Goal: Transaction & Acquisition: Purchase product/service

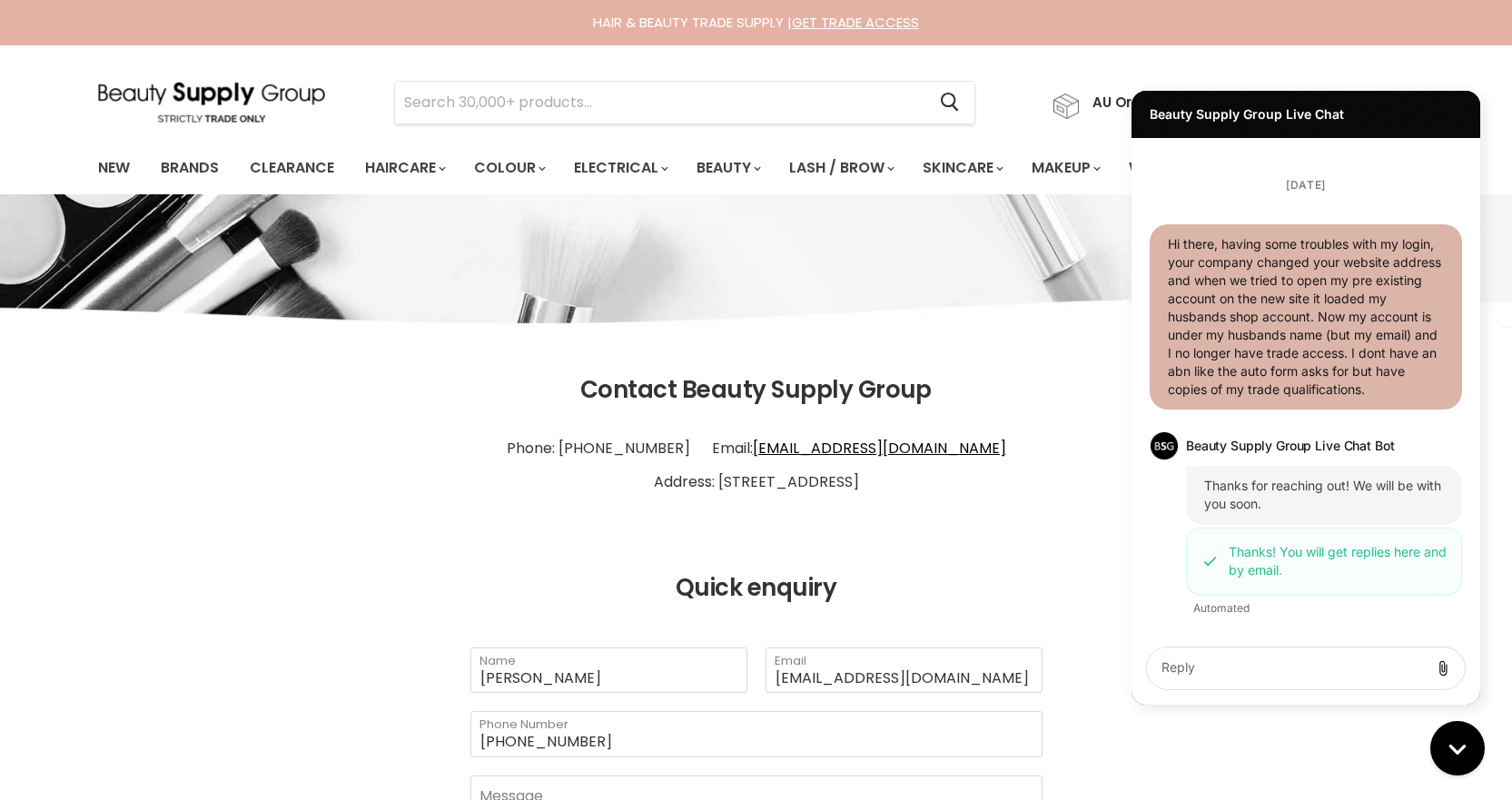
scroll to position [382, 0]
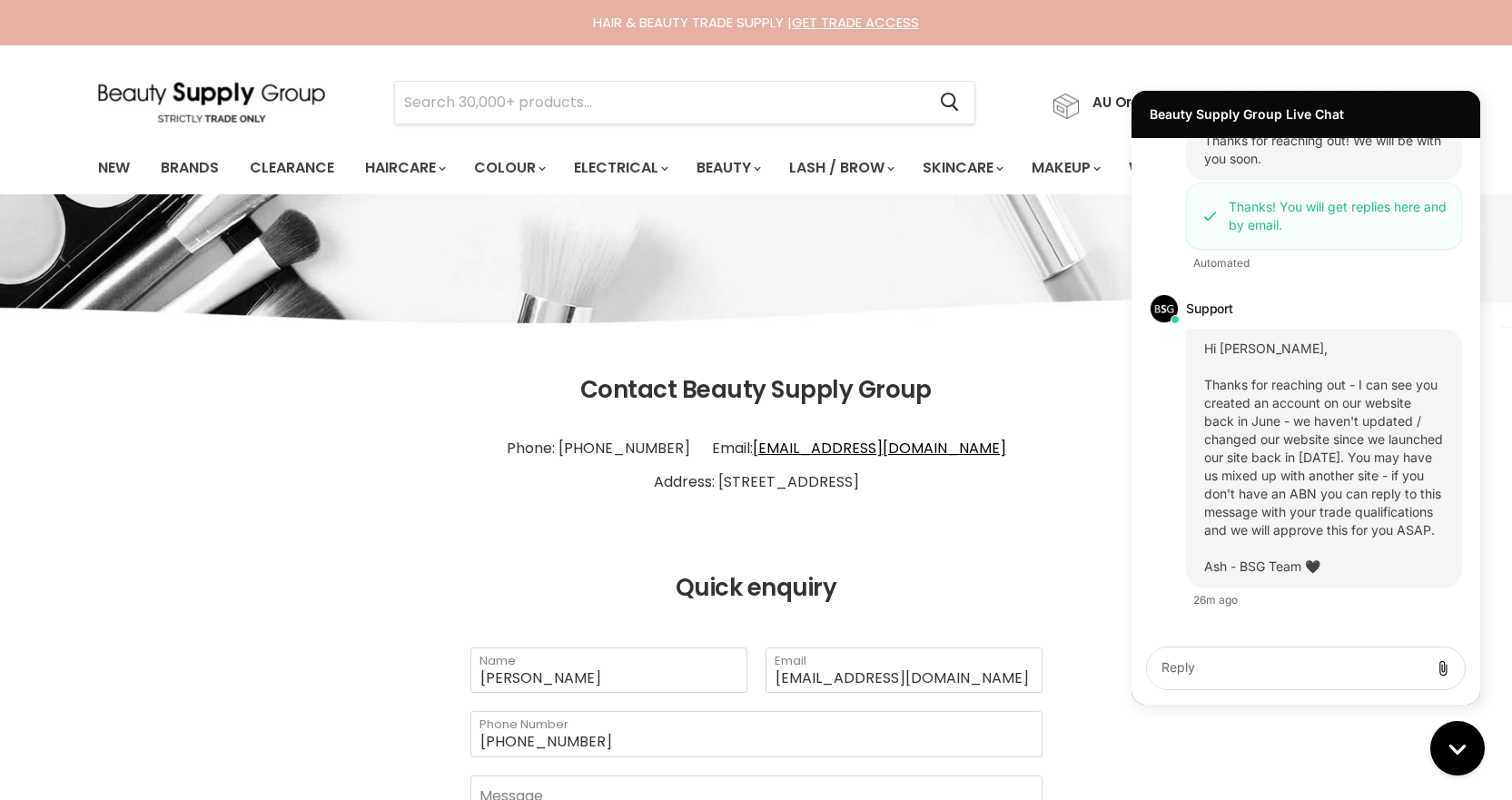
click at [1263, 660] on textarea "live chat message input" at bounding box center [1287, 668] width 267 height 42
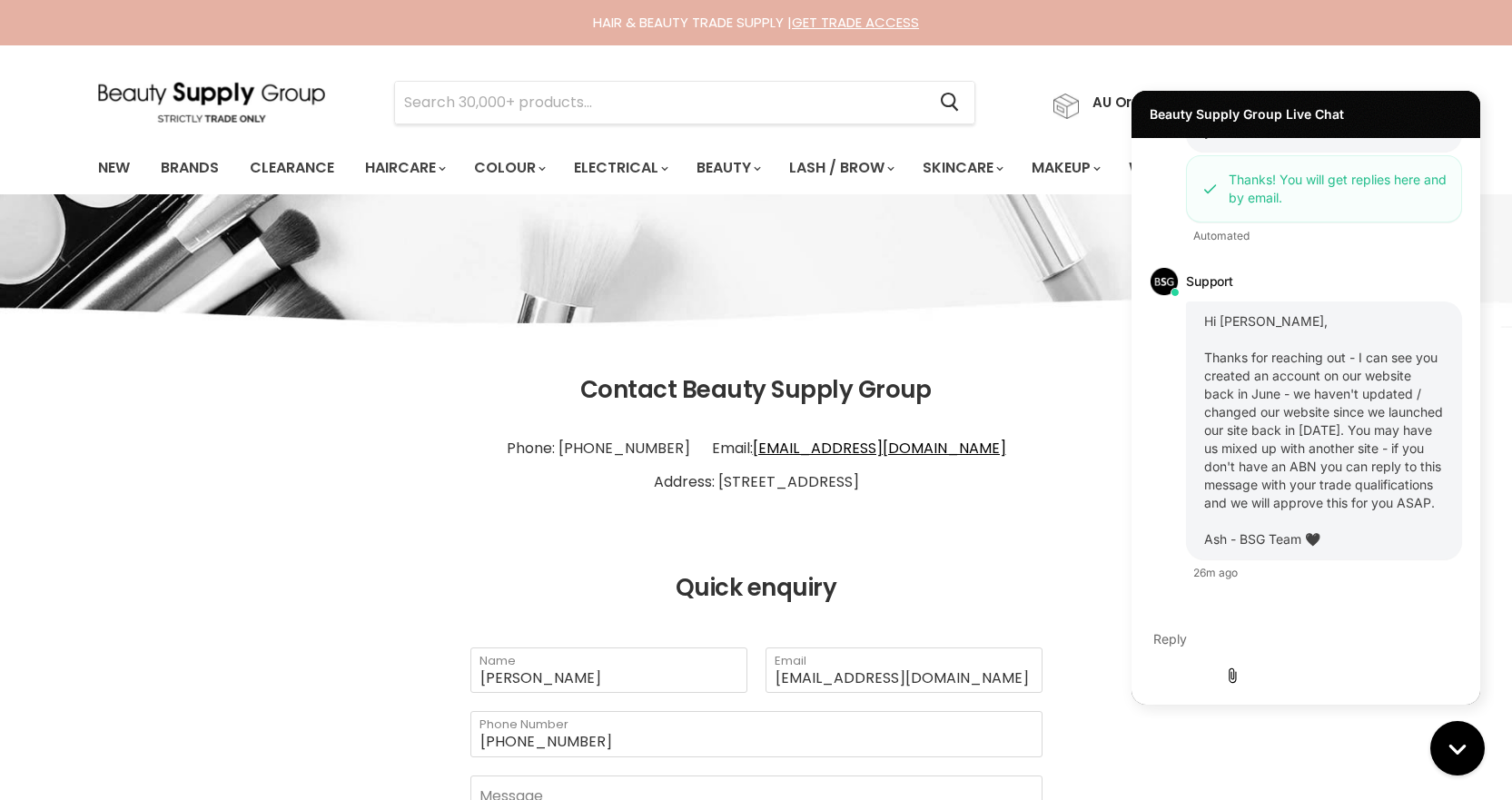
click at [1236, 668] on icon "Add attachment" at bounding box center [1233, 676] width 8 height 15
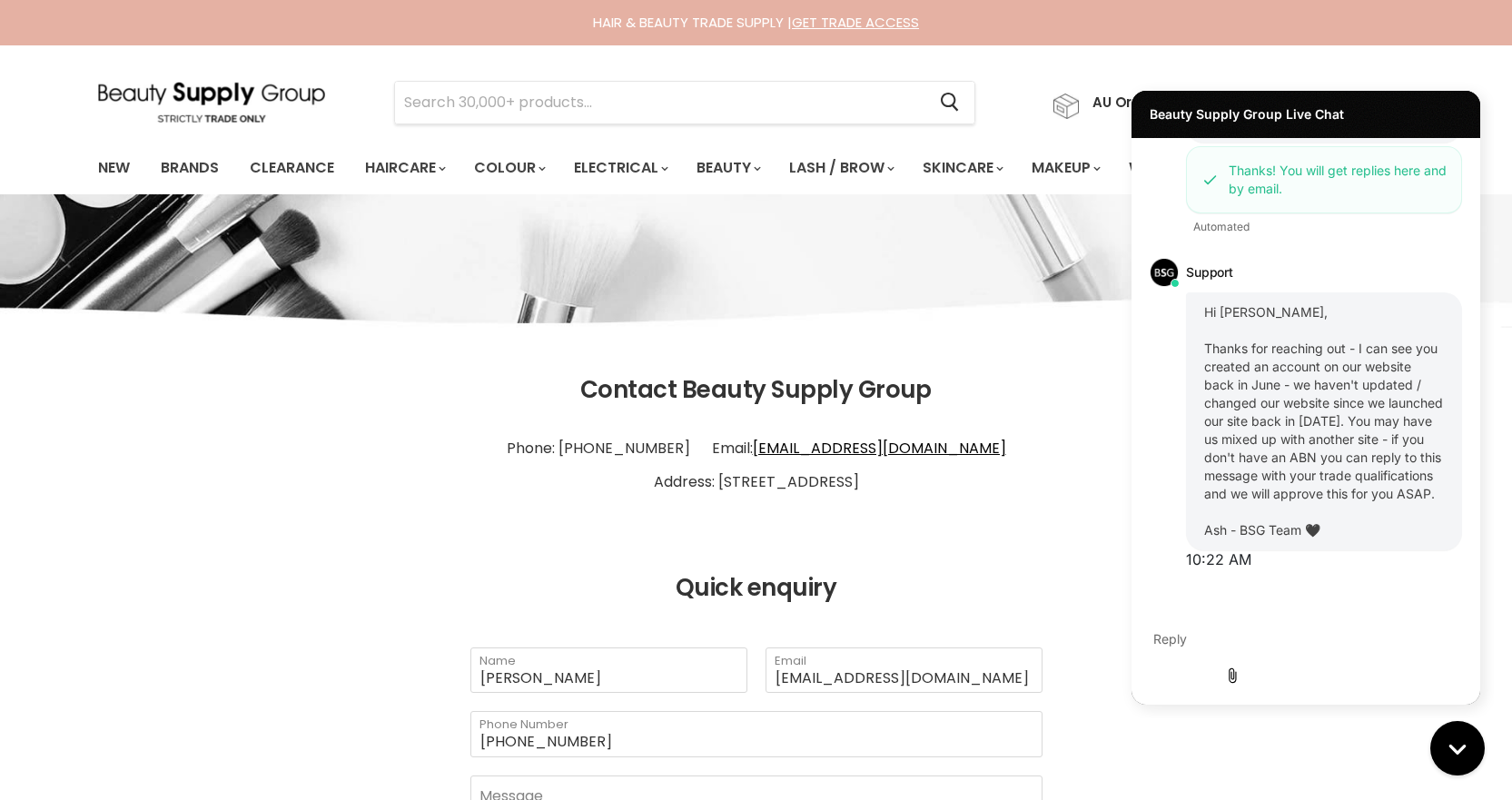
scroll to position [407, 0]
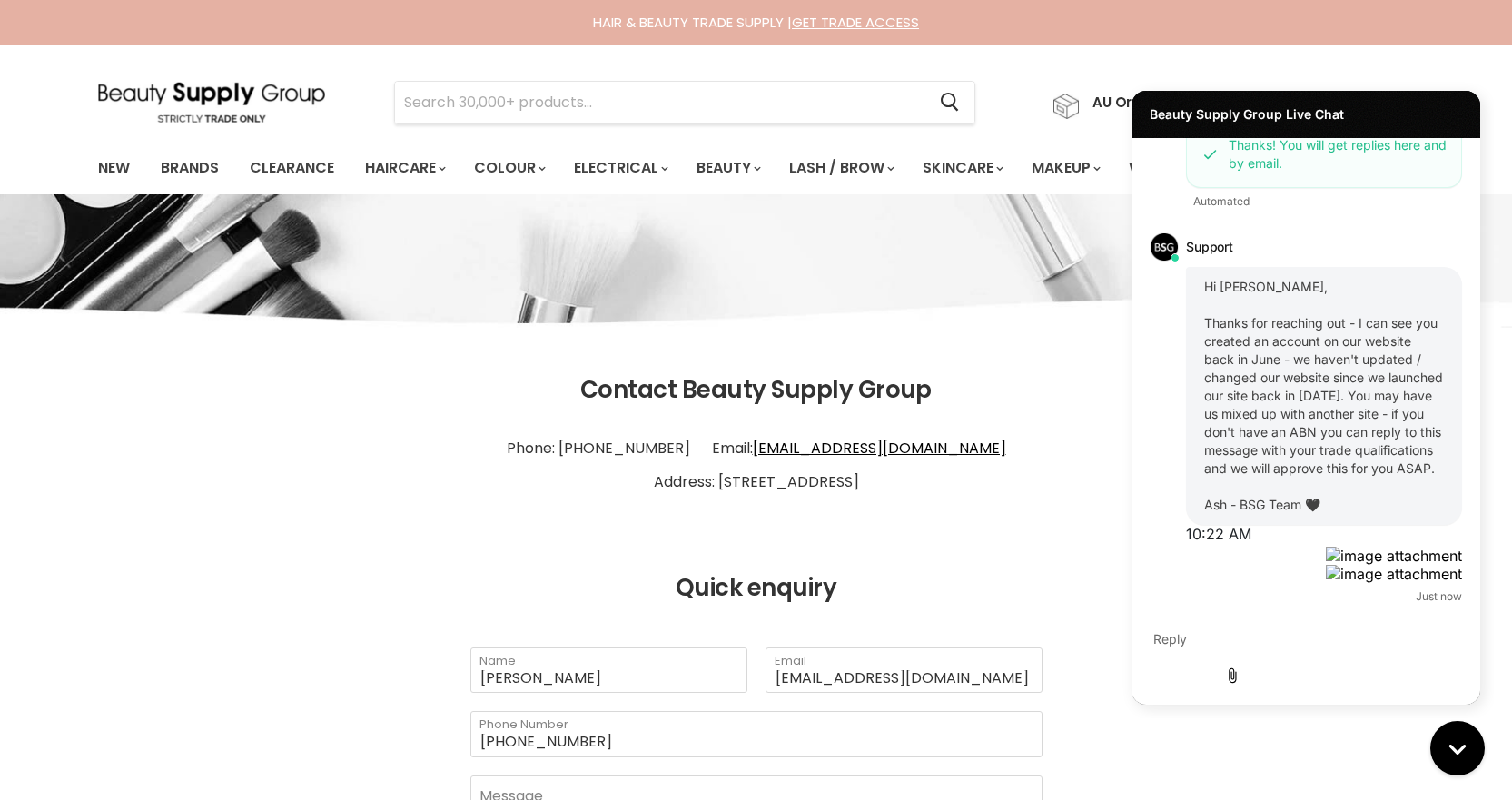
click at [1244, 662] on textarea "live chat message input" at bounding box center [1232, 641] width 171 height 42
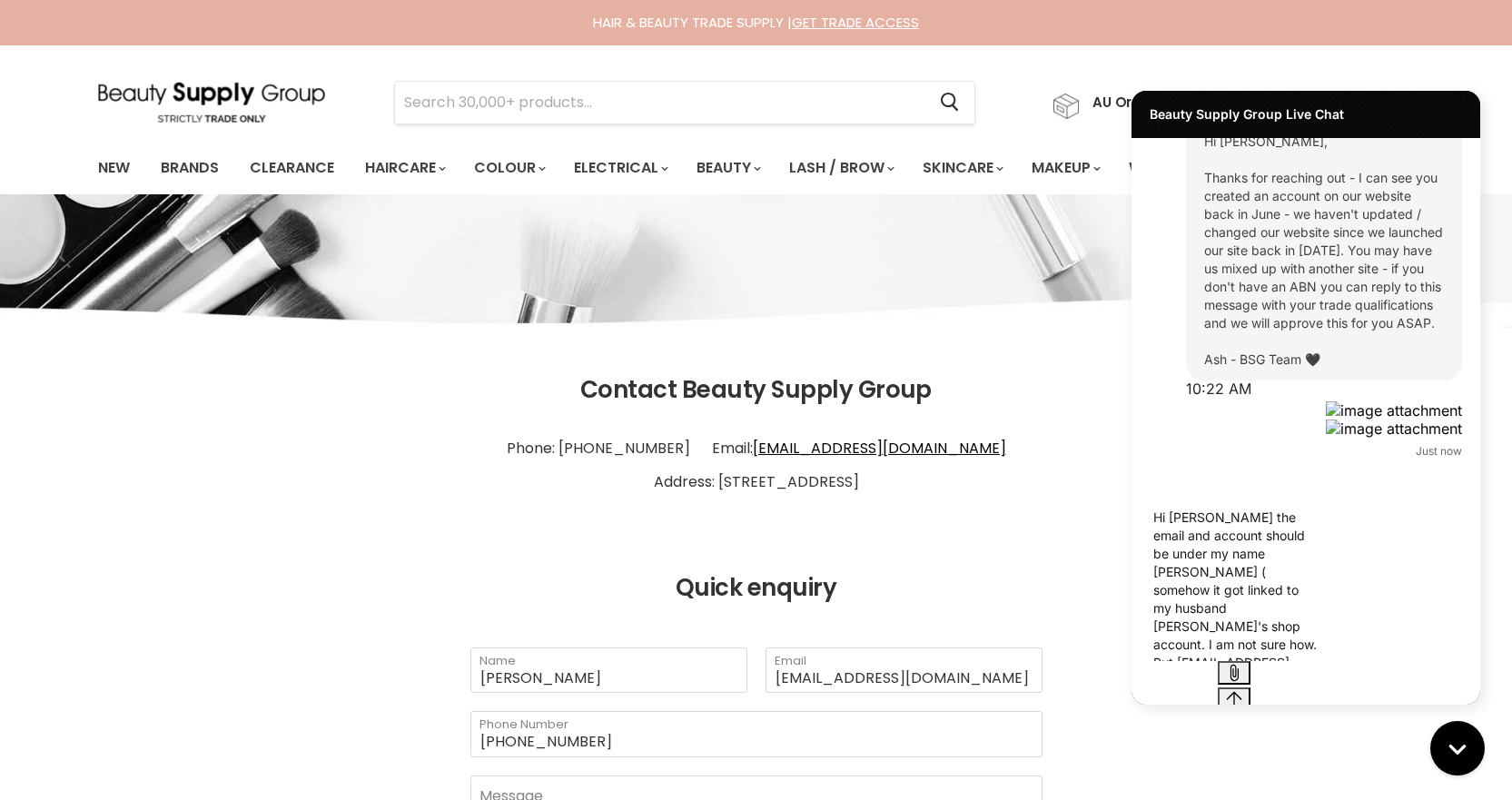
scroll to position [9, 0]
click at [1207, 590] on textarea "Hi Ash the email and account should be under my name Rachel Tracey ( somehow it…" at bounding box center [1232, 579] width 171 height 164
click at [1212, 590] on textarea "Hi Ash the email and account should be under my name Rachel Tracey ( somehow it…" at bounding box center [1232, 579] width 171 height 164
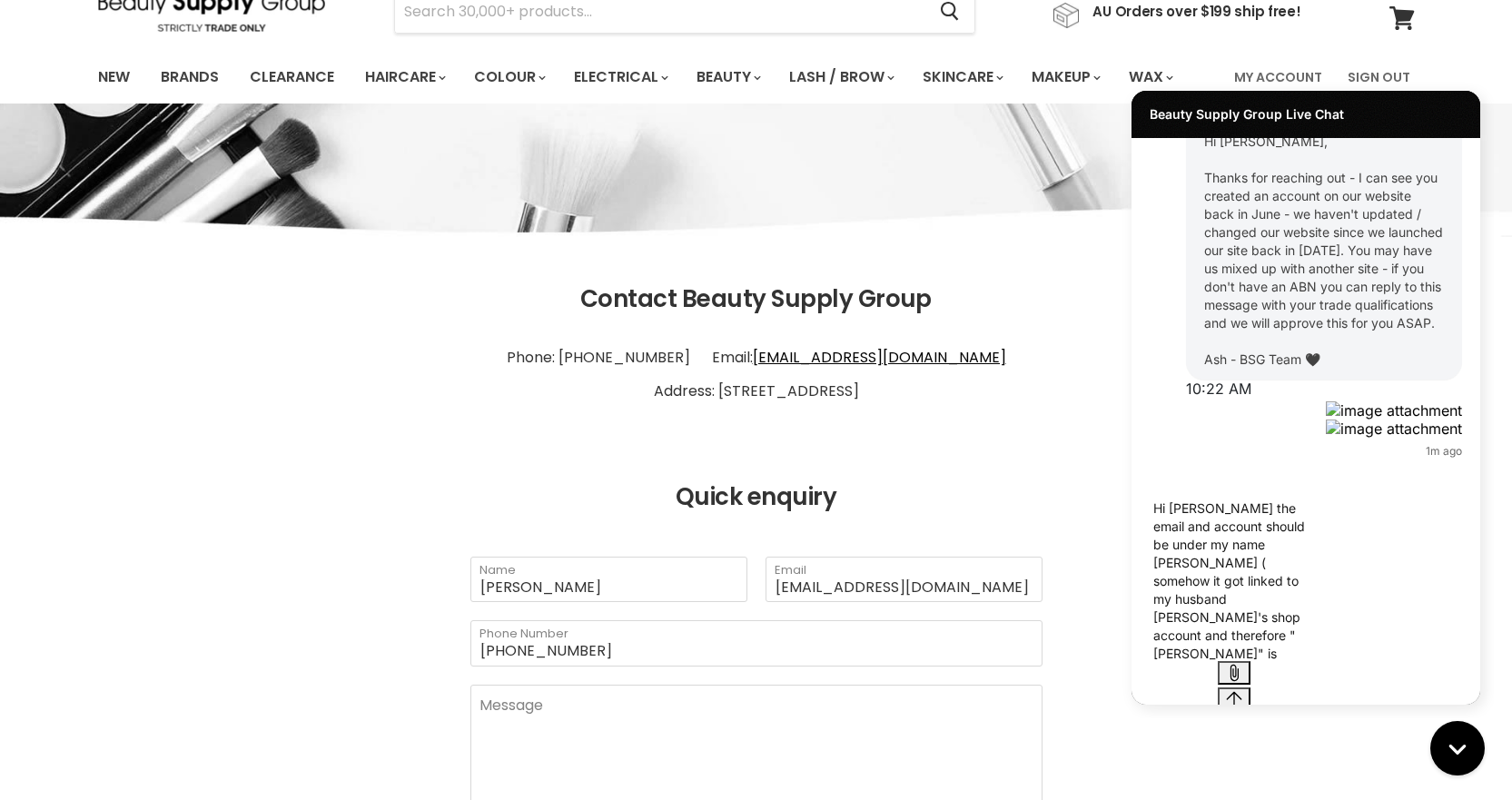
click at [1318, 660] on textarea "Hi Ash the email and account should be under my name Rachel Tracey ( somehow it…" at bounding box center [1232, 579] width 171 height 164
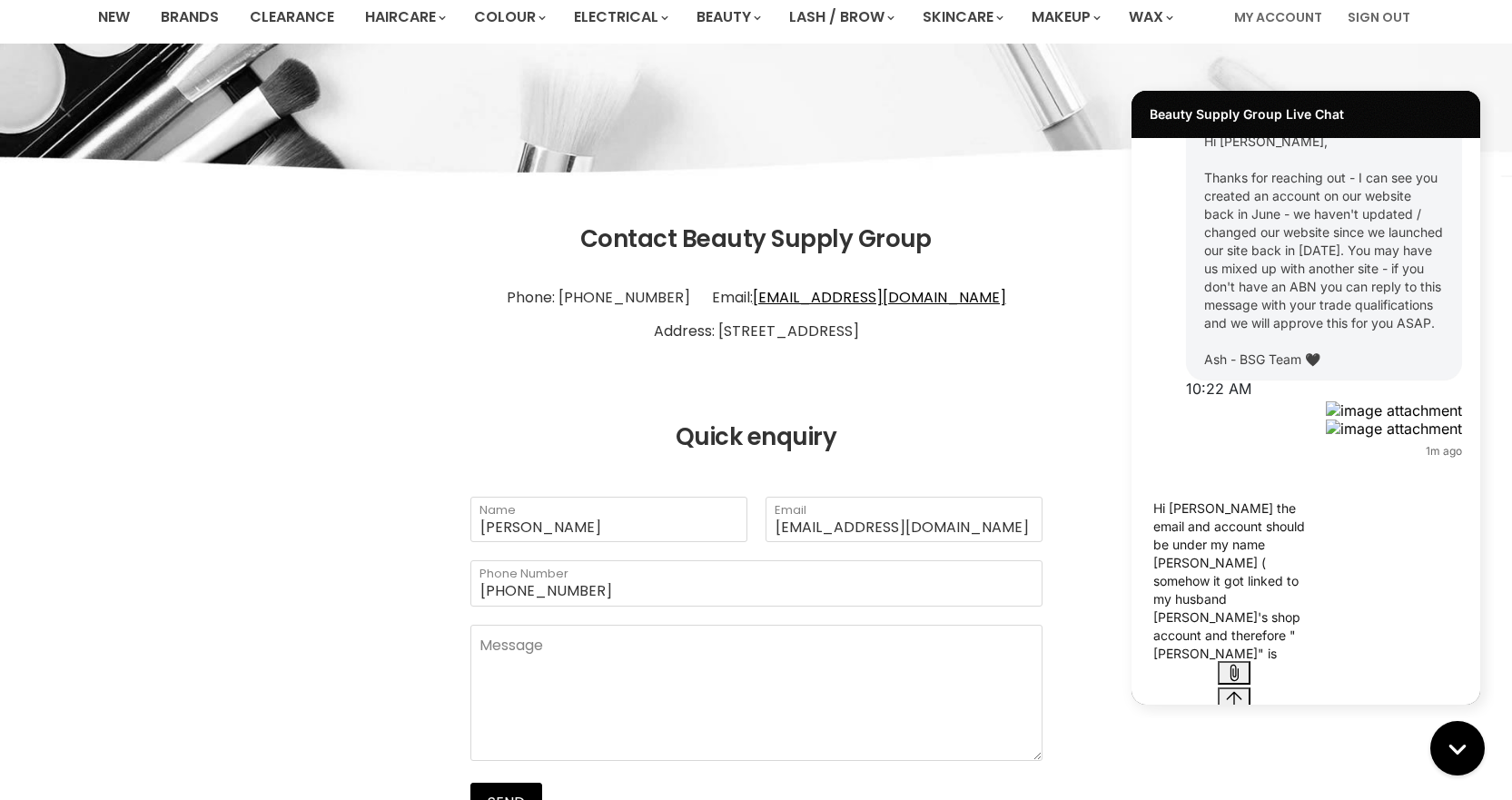
scroll to position [182, 0]
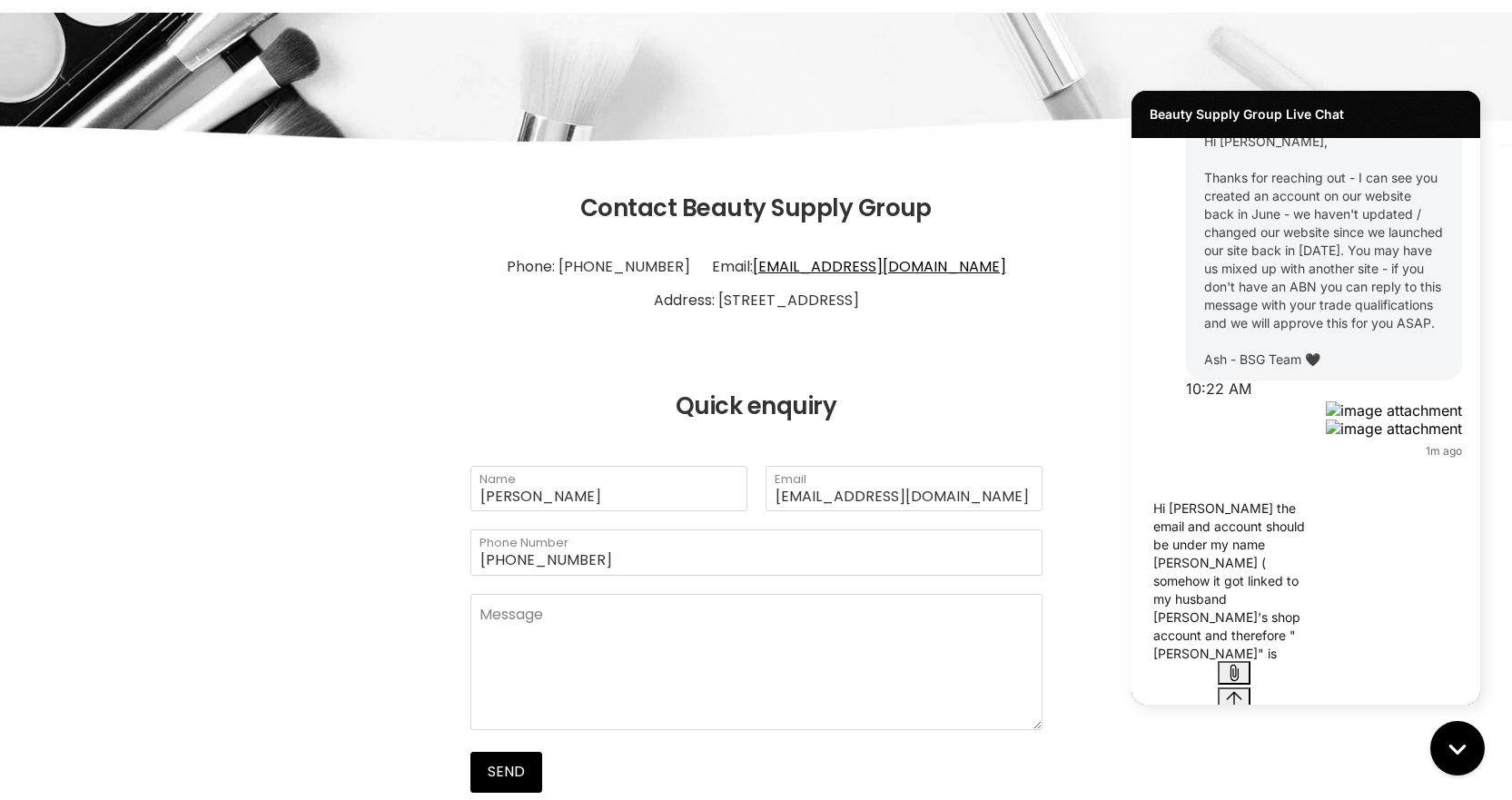
click at [1318, 662] on textarea "Hi Ash the email and account should be under my name Rachel Tracey ( somehow it…" at bounding box center [1232, 579] width 171 height 164
type textarea "Hi Ash the email and account should be under my name Rachel Tracey ( somehow it…"
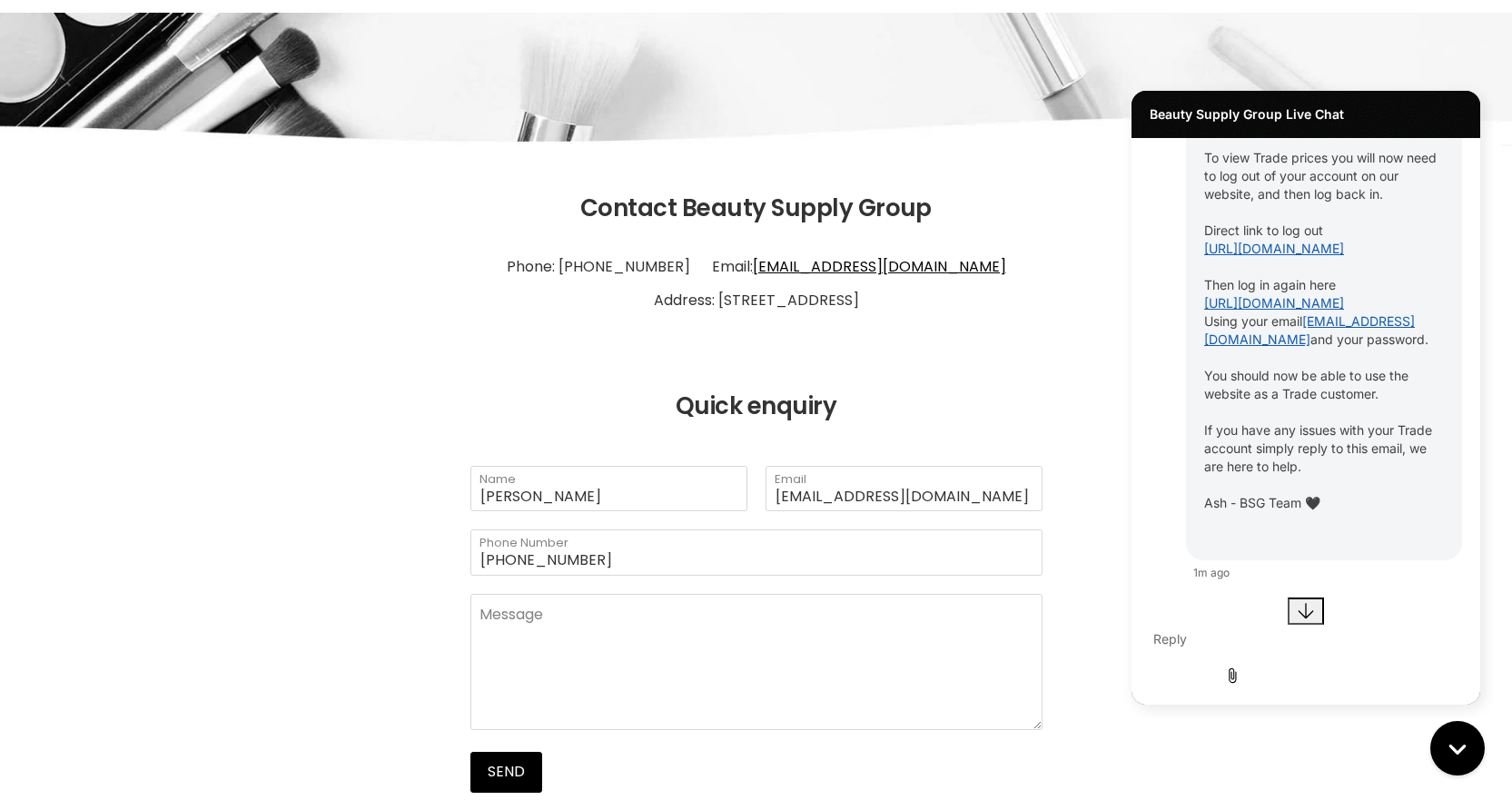
scroll to position [2125, 0]
click at [1272, 241] on link "https://www.beautysupplygroup.com.au/account/logout" at bounding box center [1274, 248] width 140 height 15
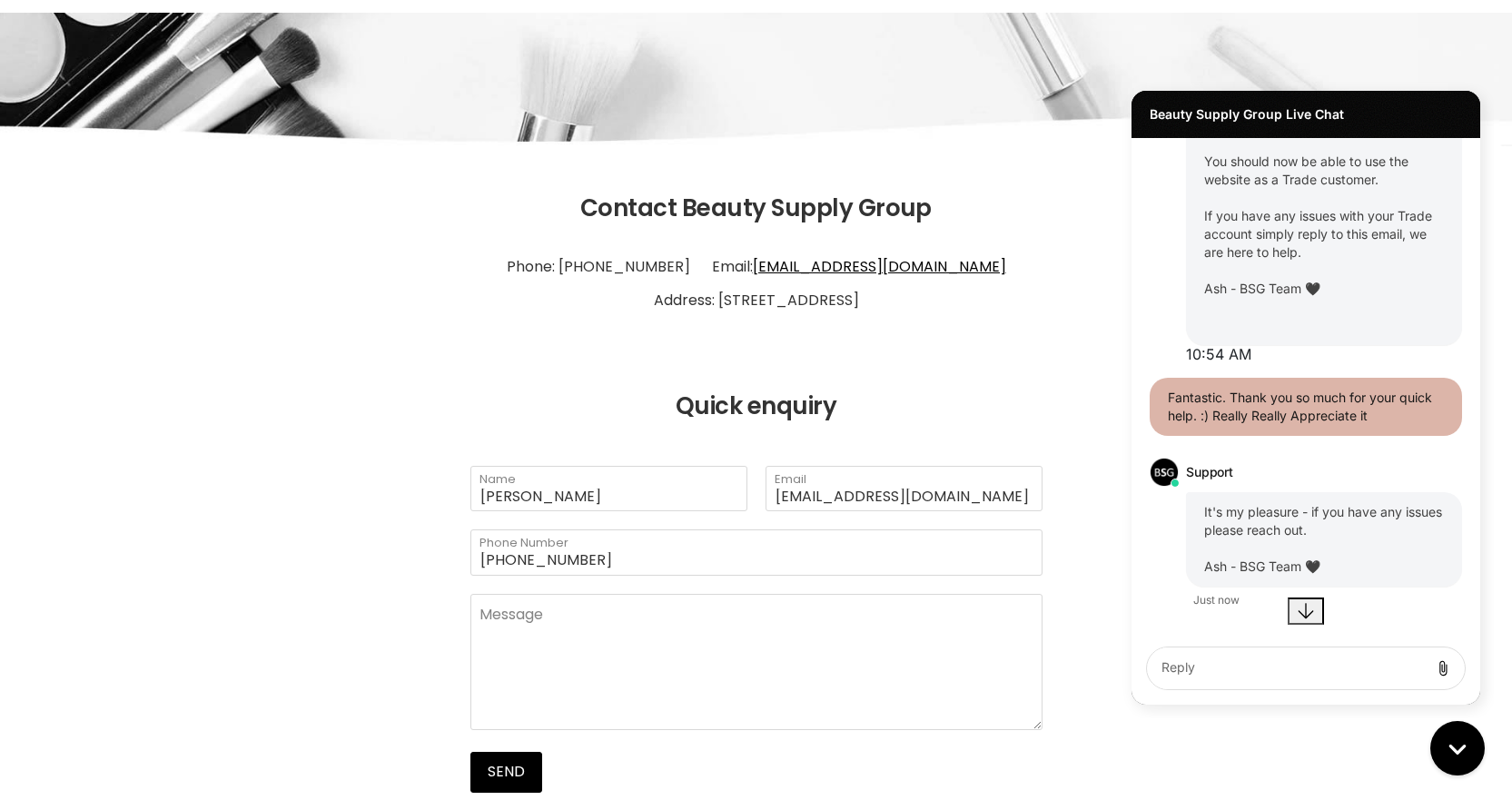
scroll to position [2349, 0]
click at [1259, 650] on textarea "live chat message input" at bounding box center [1287, 668] width 267 height 42
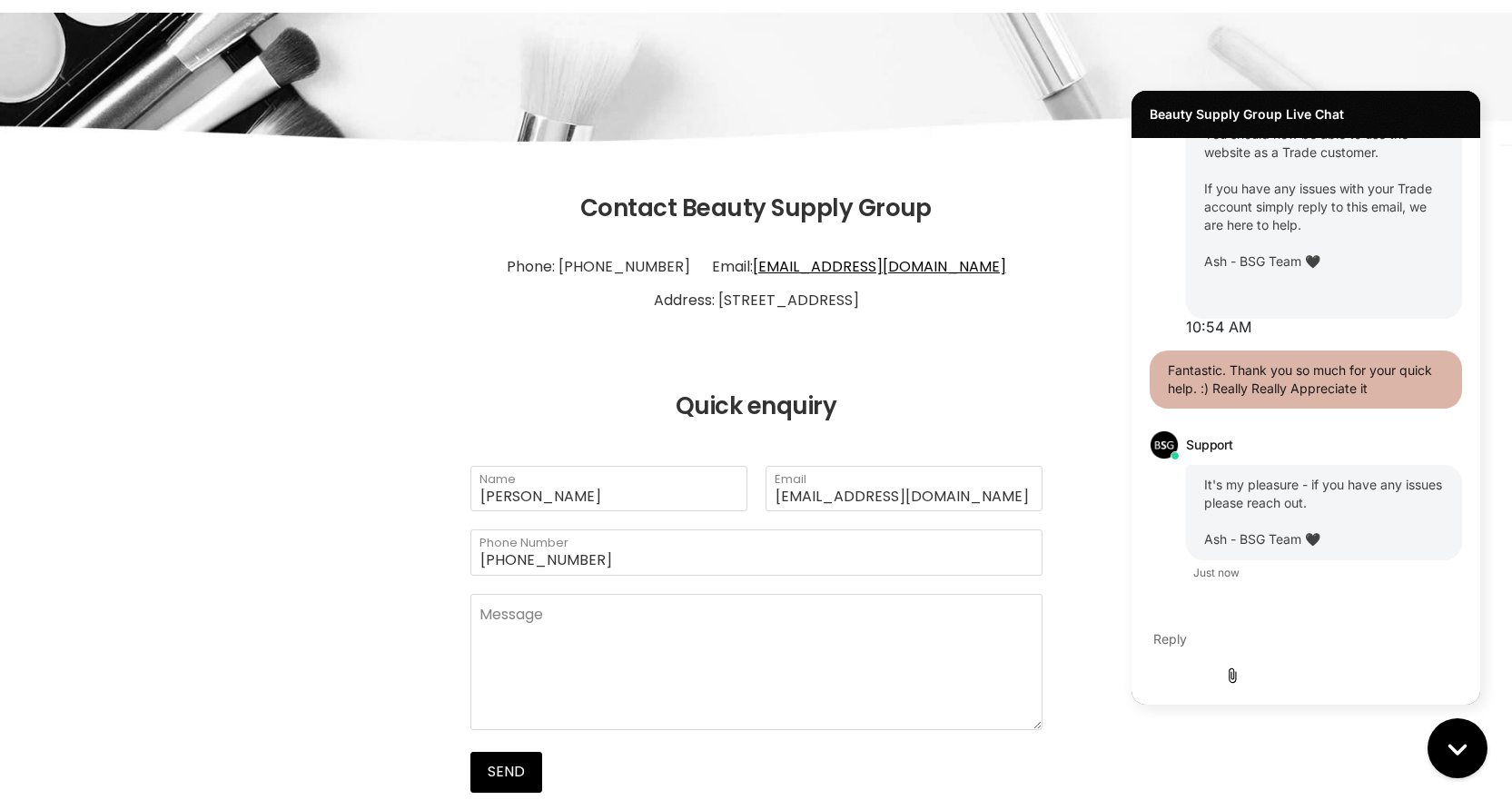
click at [1438, 746] on button "Chat with us" at bounding box center [1457, 748] width 60 height 60
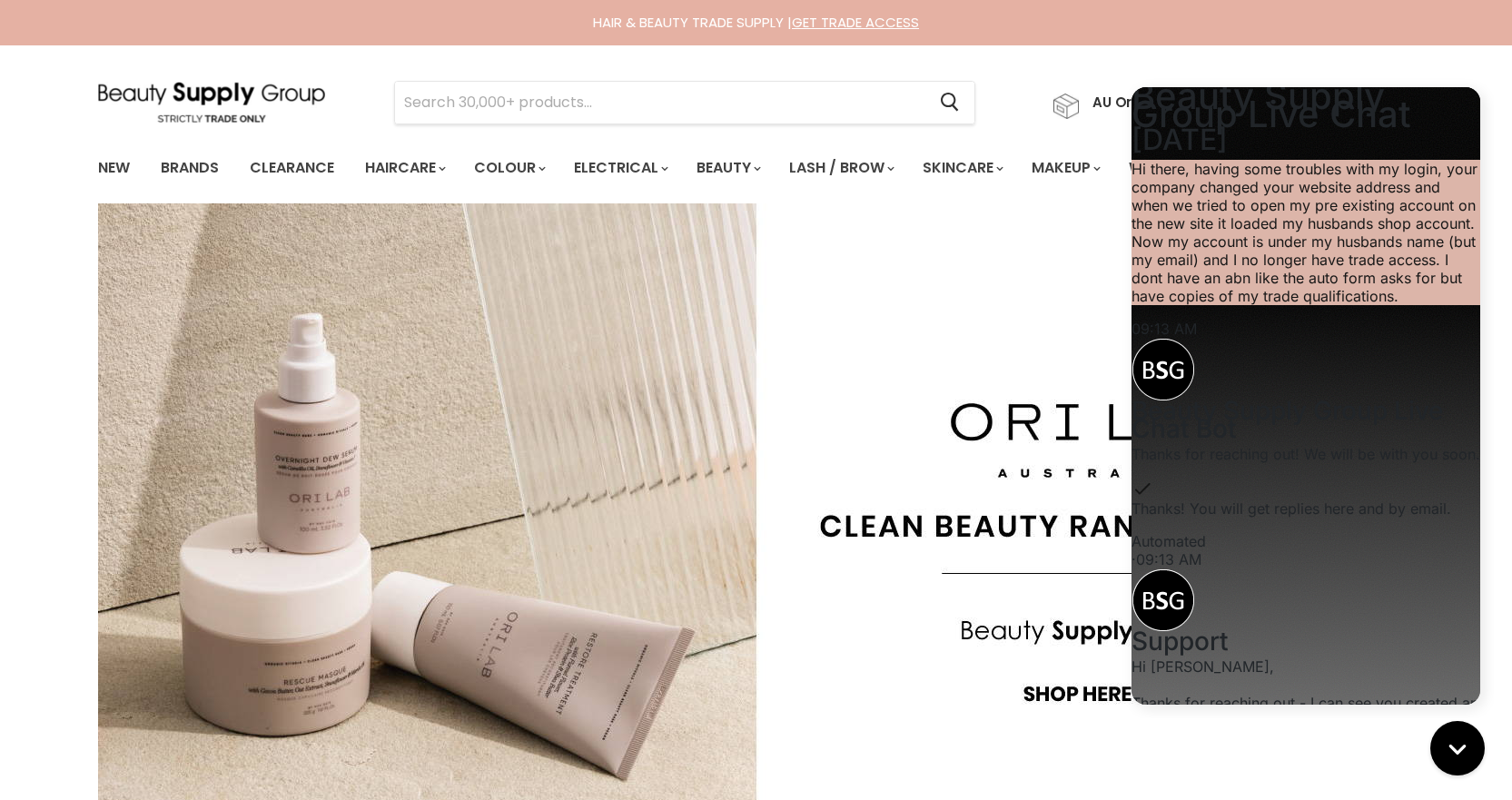
scroll to position [2121, 0]
drag, startPoint x: 1450, startPoint y: 755, endPoint x: 1451, endPoint y: 742, distance: 13.0
click at [1451, 755] on icon "Close gorgias live chat" at bounding box center [1457, 748] width 19 height 19
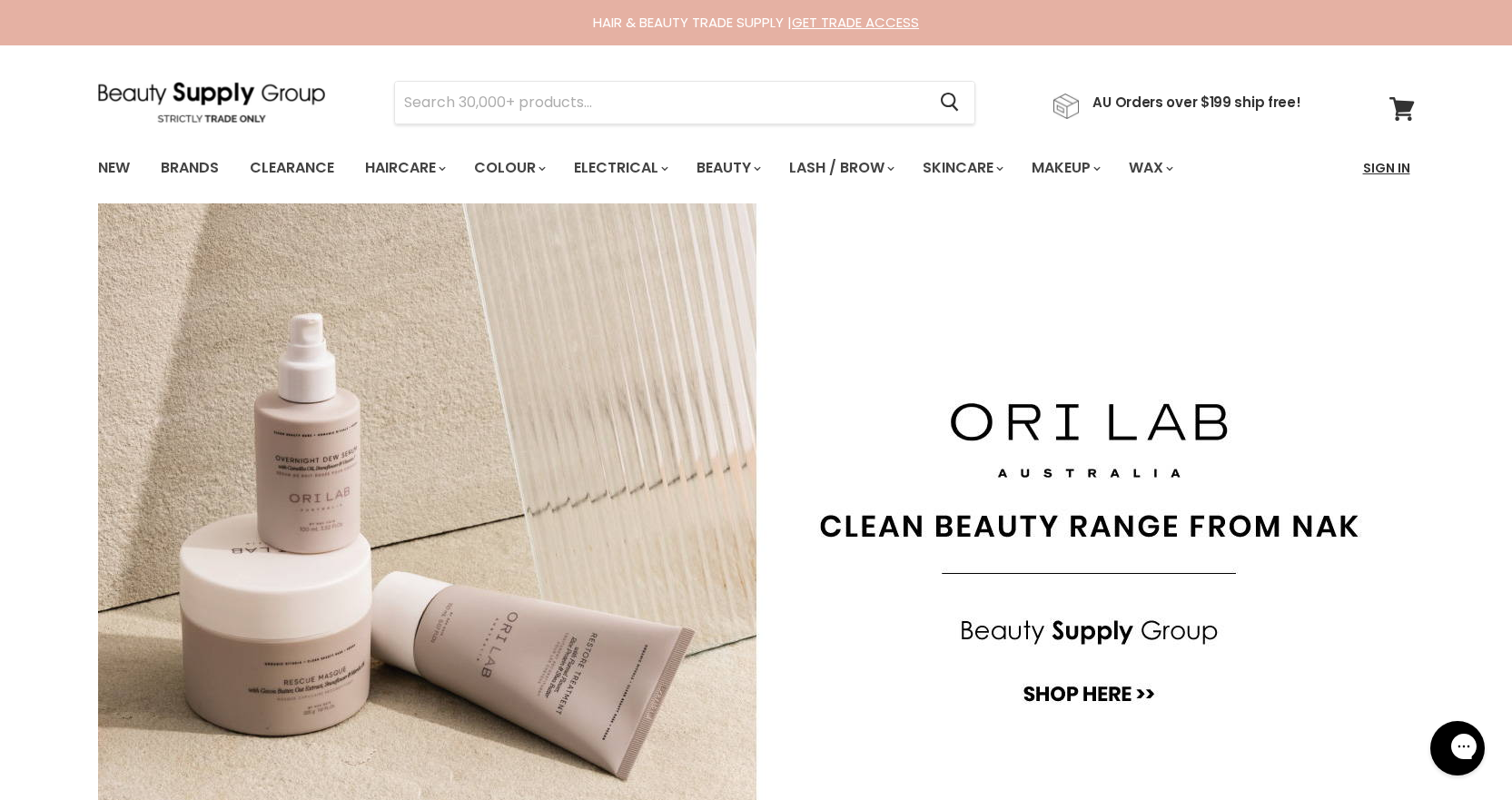
click at [1371, 176] on link "Sign In" at bounding box center [1386, 168] width 69 height 38
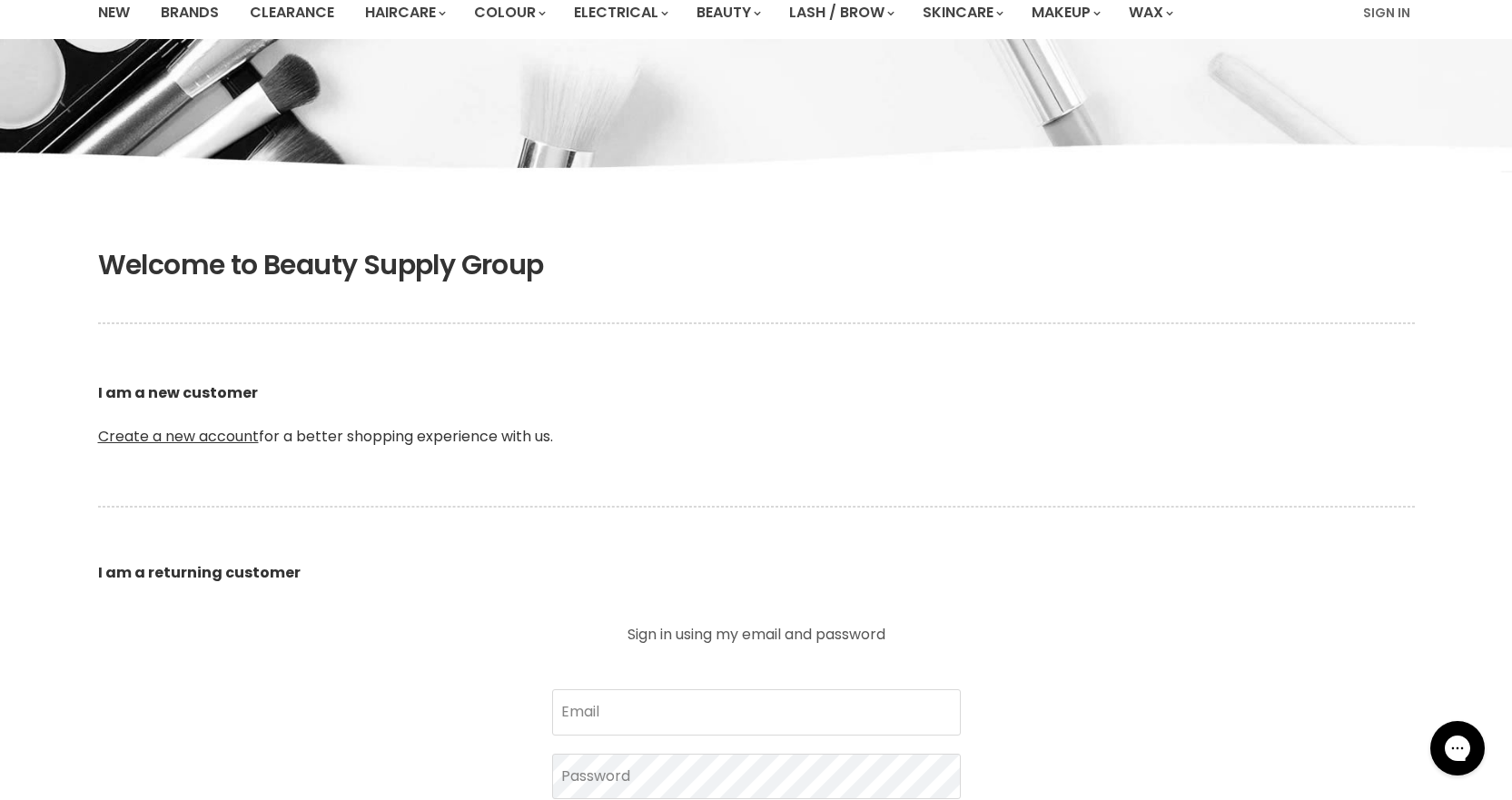
scroll to position [273, 0]
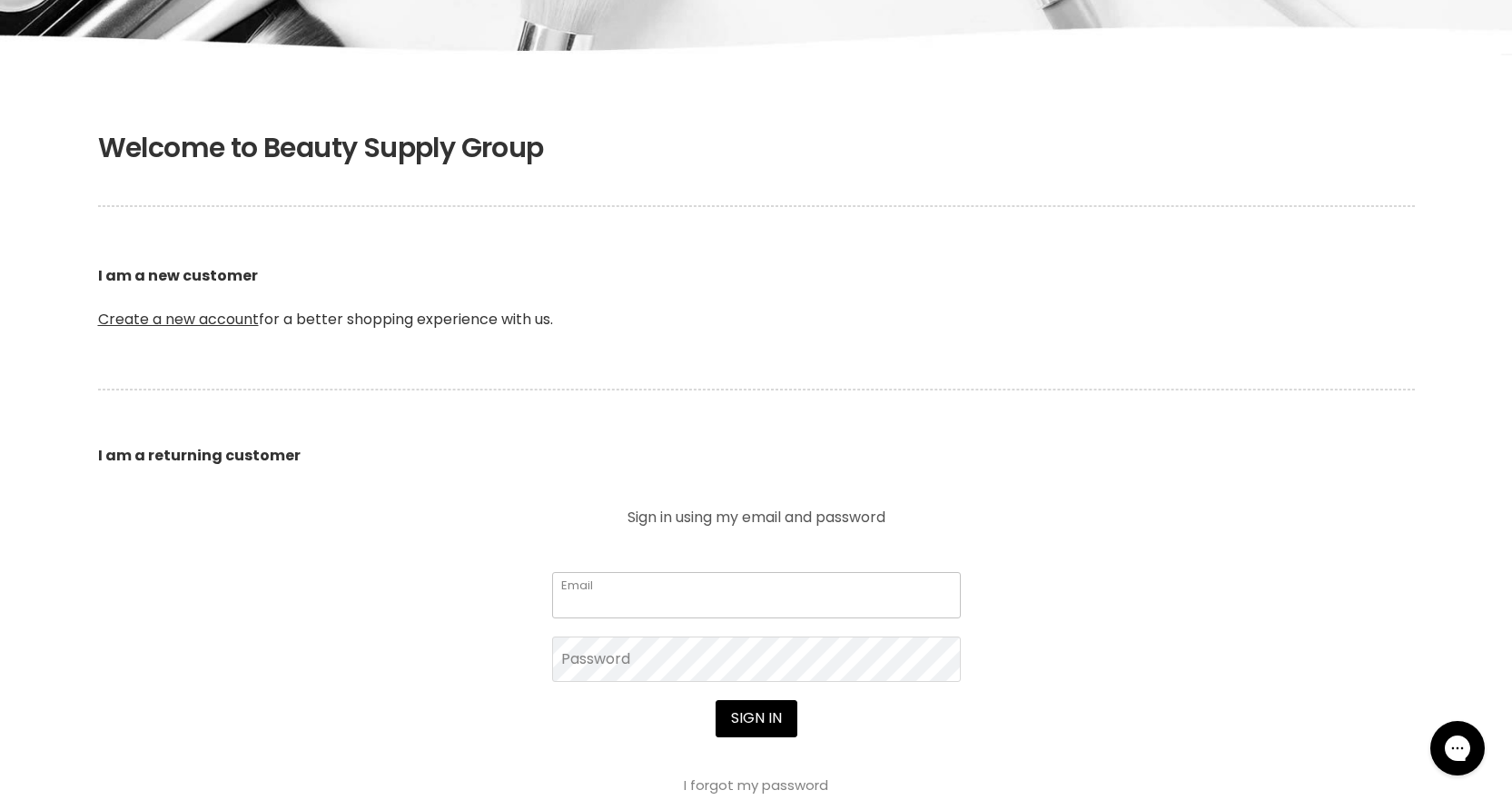
click at [609, 574] on input "Email" at bounding box center [756, 595] width 408 height 45
click at [634, 602] on input "rachelanbntracey@gmail.com" at bounding box center [756, 595] width 408 height 45
type input "[EMAIL_ADDRESS][DOMAIN_NAME]"
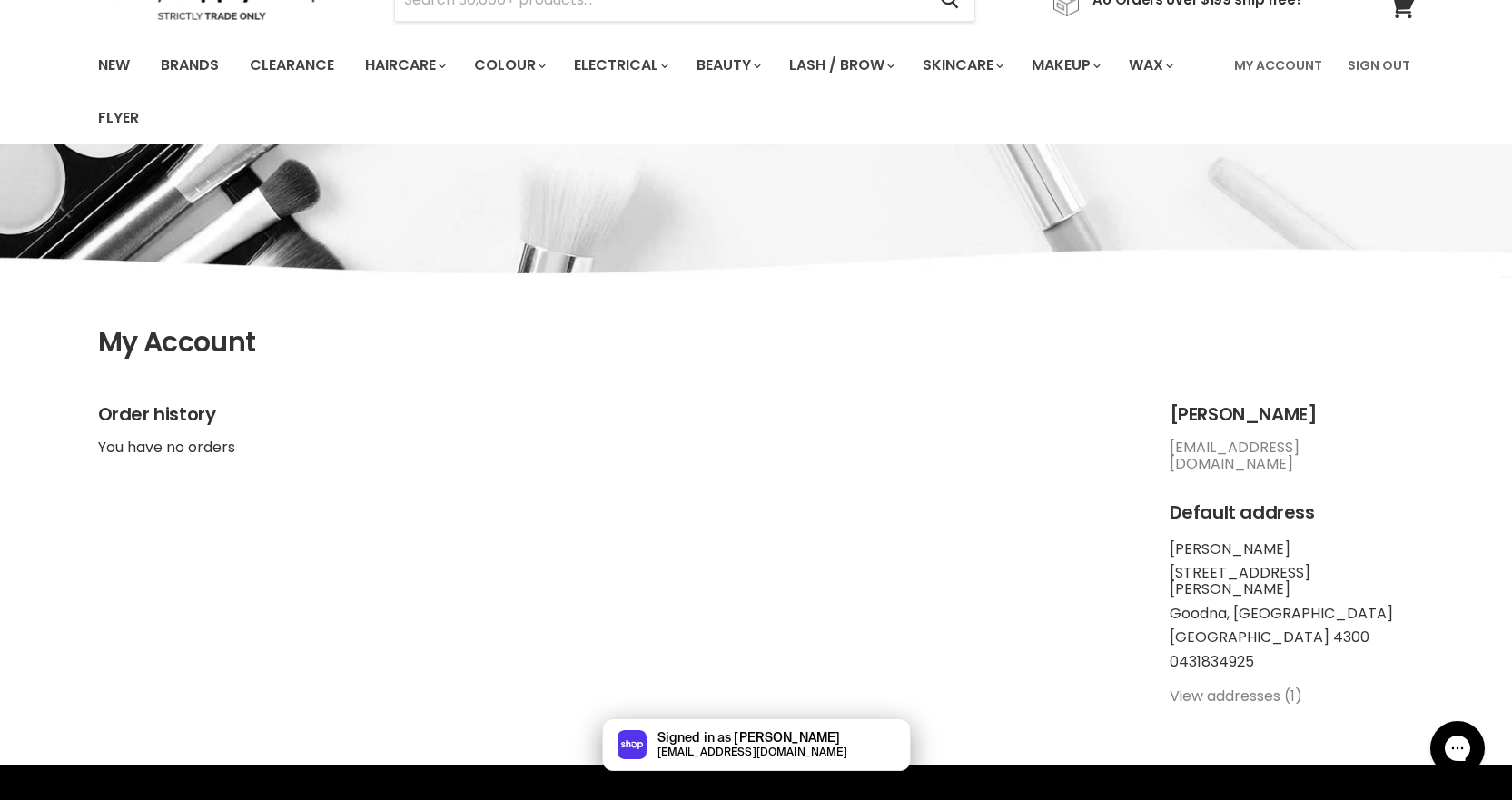
scroll to position [363, 0]
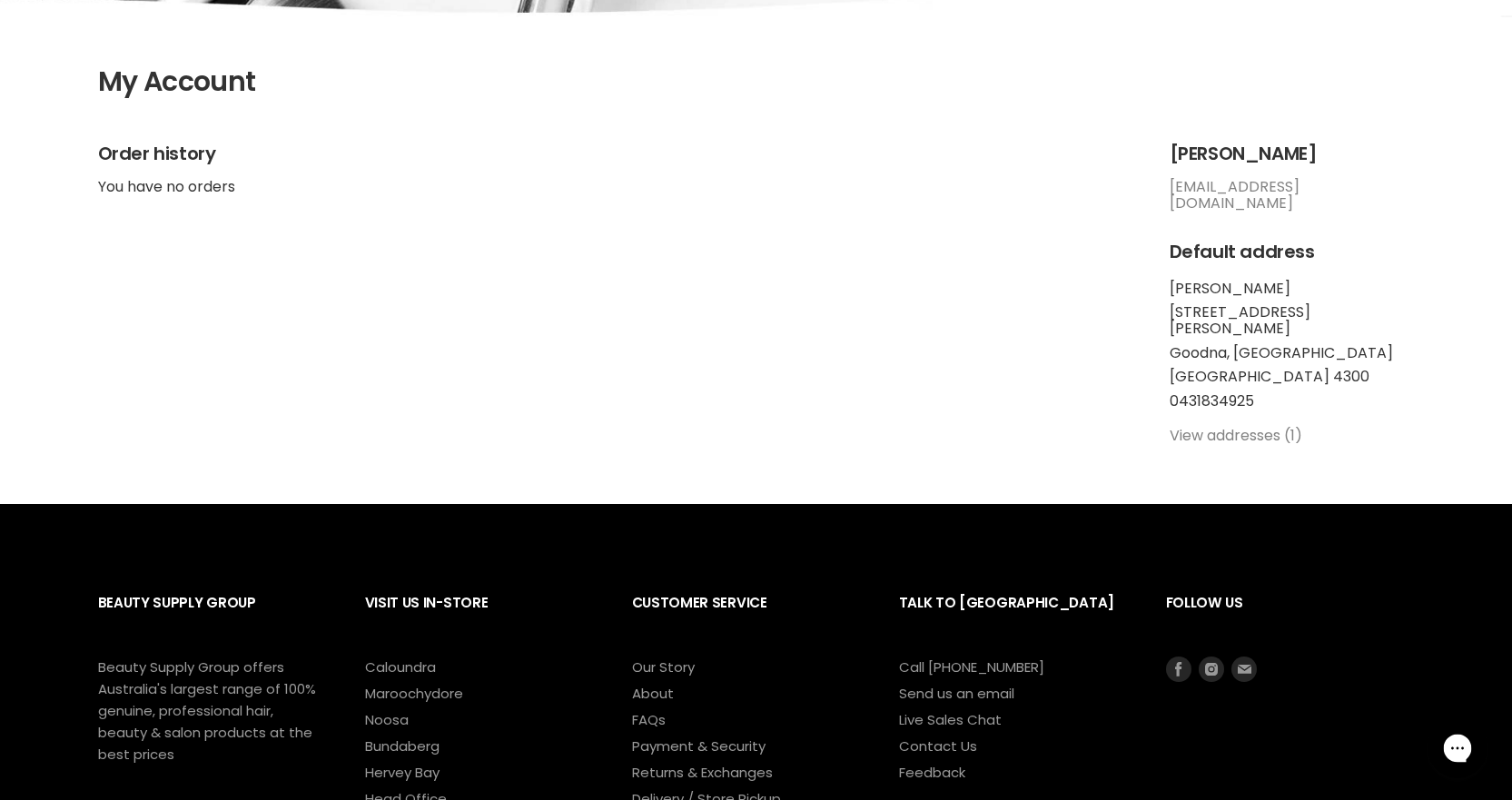
drag, startPoint x: 1481, startPoint y: 749, endPoint x: 1463, endPoint y: 751, distance: 18.1
click at [1481, 749] on button "Chat with us" at bounding box center [1457, 748] width 60 height 60
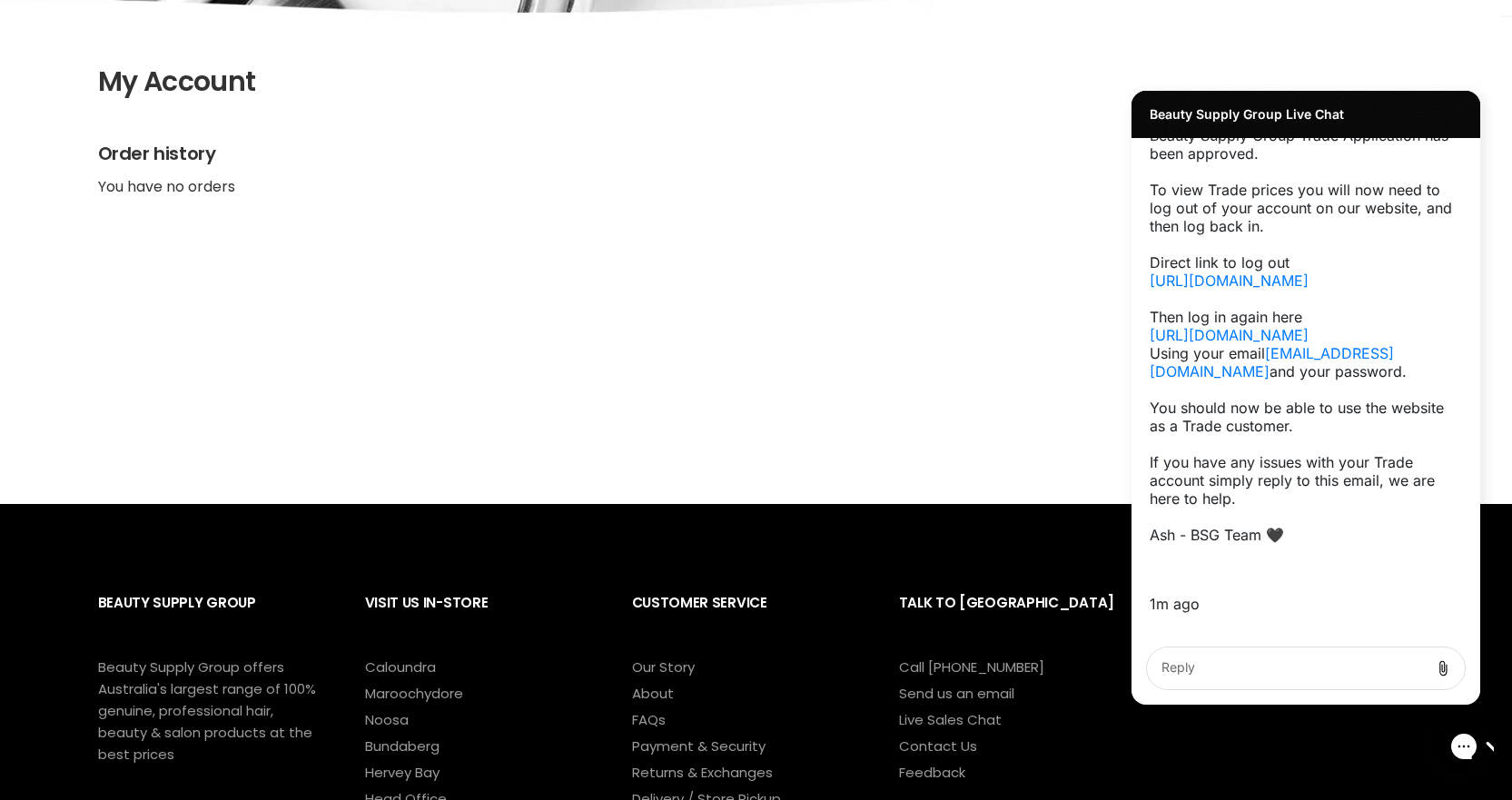
scroll to position [2125, 0]
click at [1221, 672] on textarea "live chat message input" at bounding box center [1287, 668] width 267 height 42
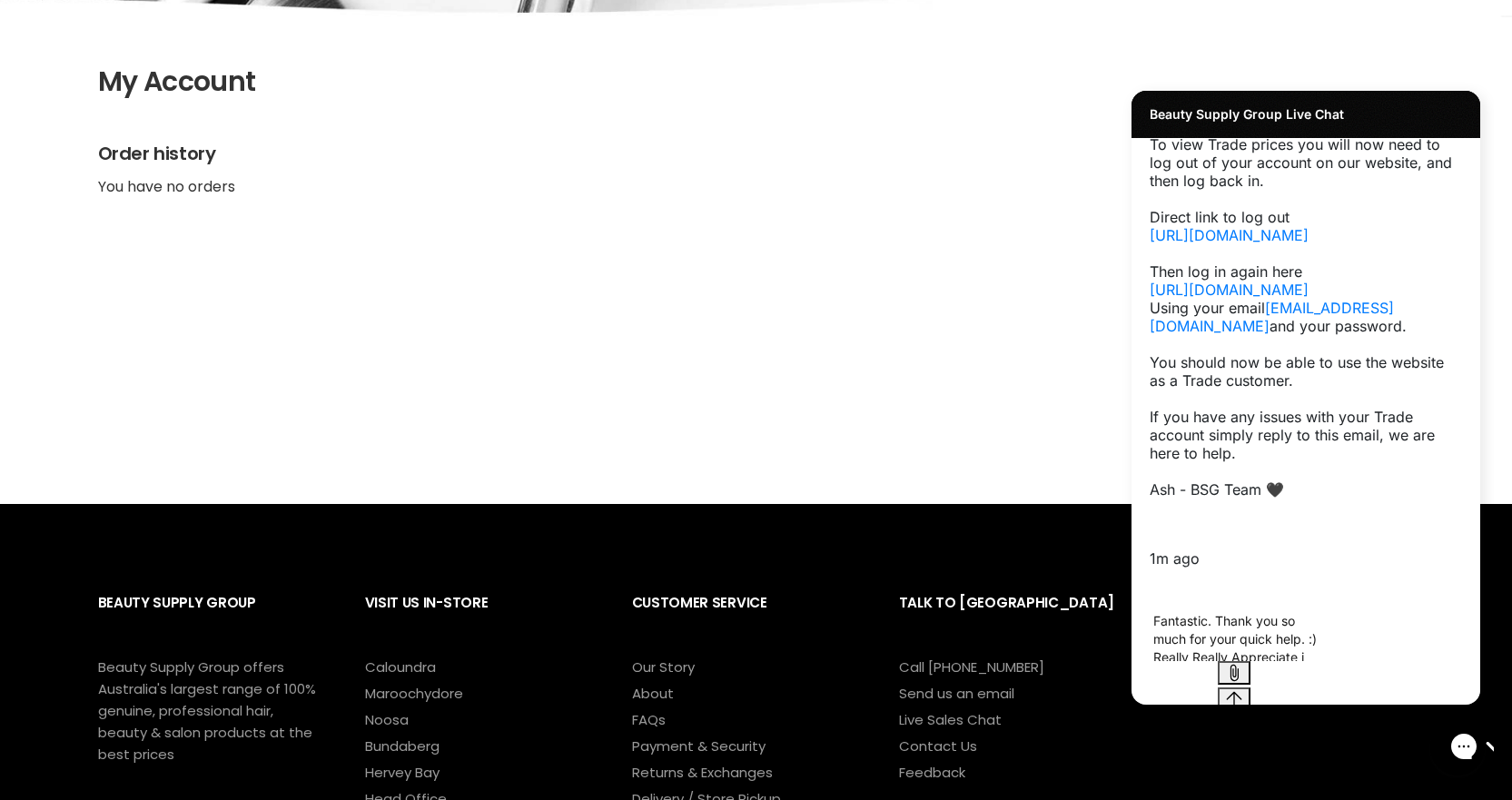
type textarea "Fantastic. Thank you so much for your quick help. :) Really Really Appreciate it"
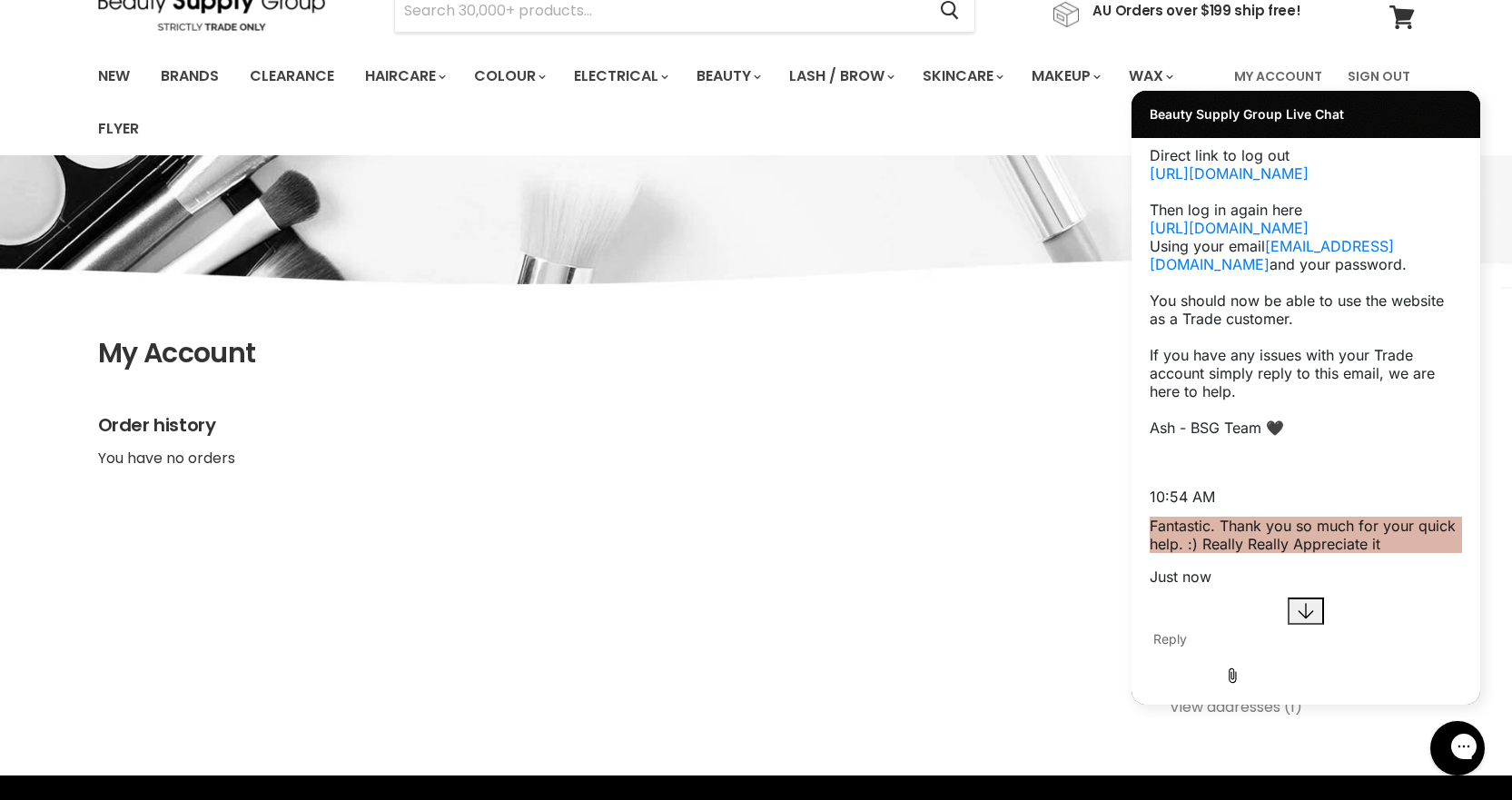
scroll to position [0, 0]
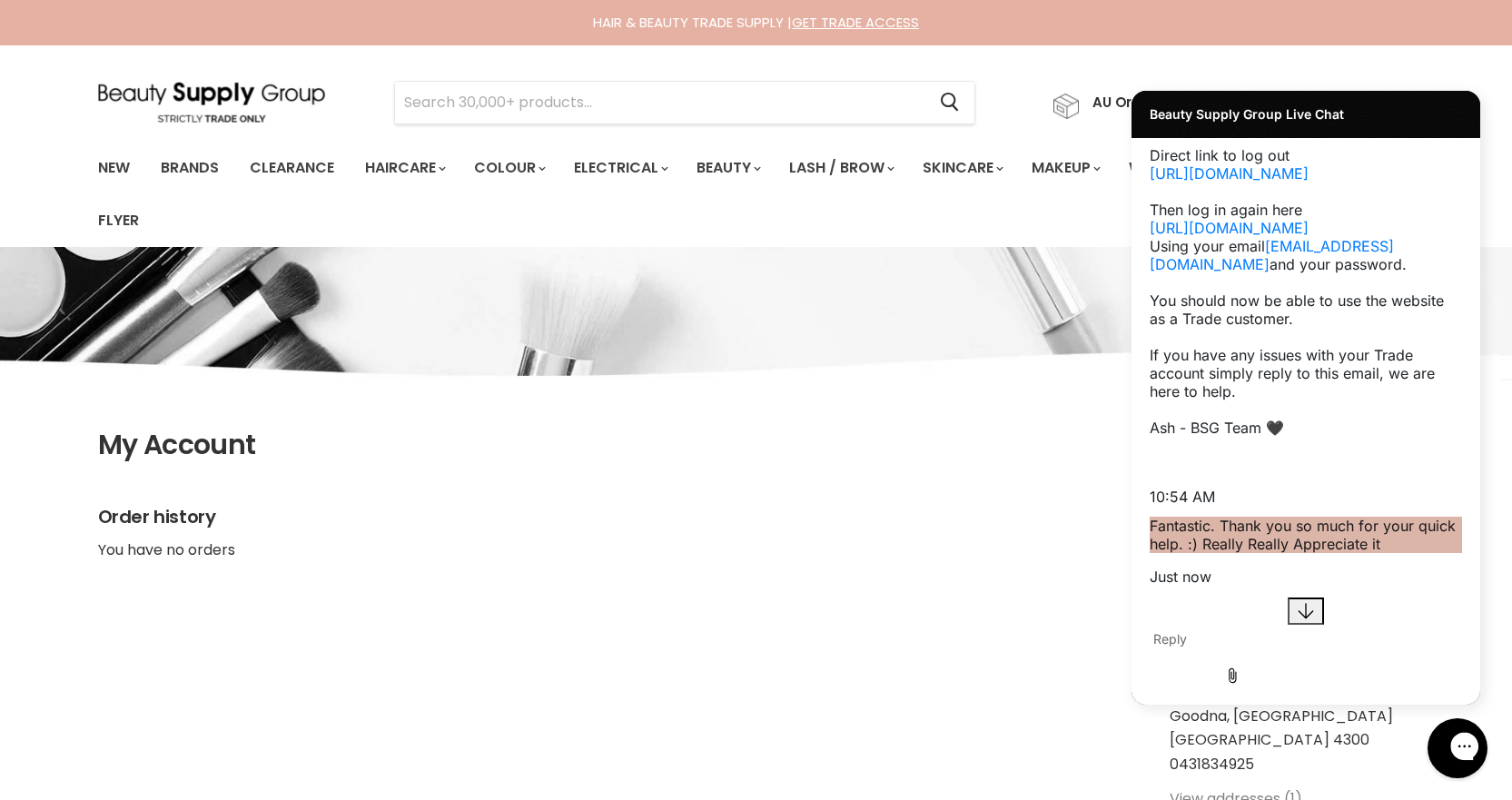
click at [1511, 743] on icon "Close gorgias live chat" at bounding box center [1529, 746] width 19 height 19
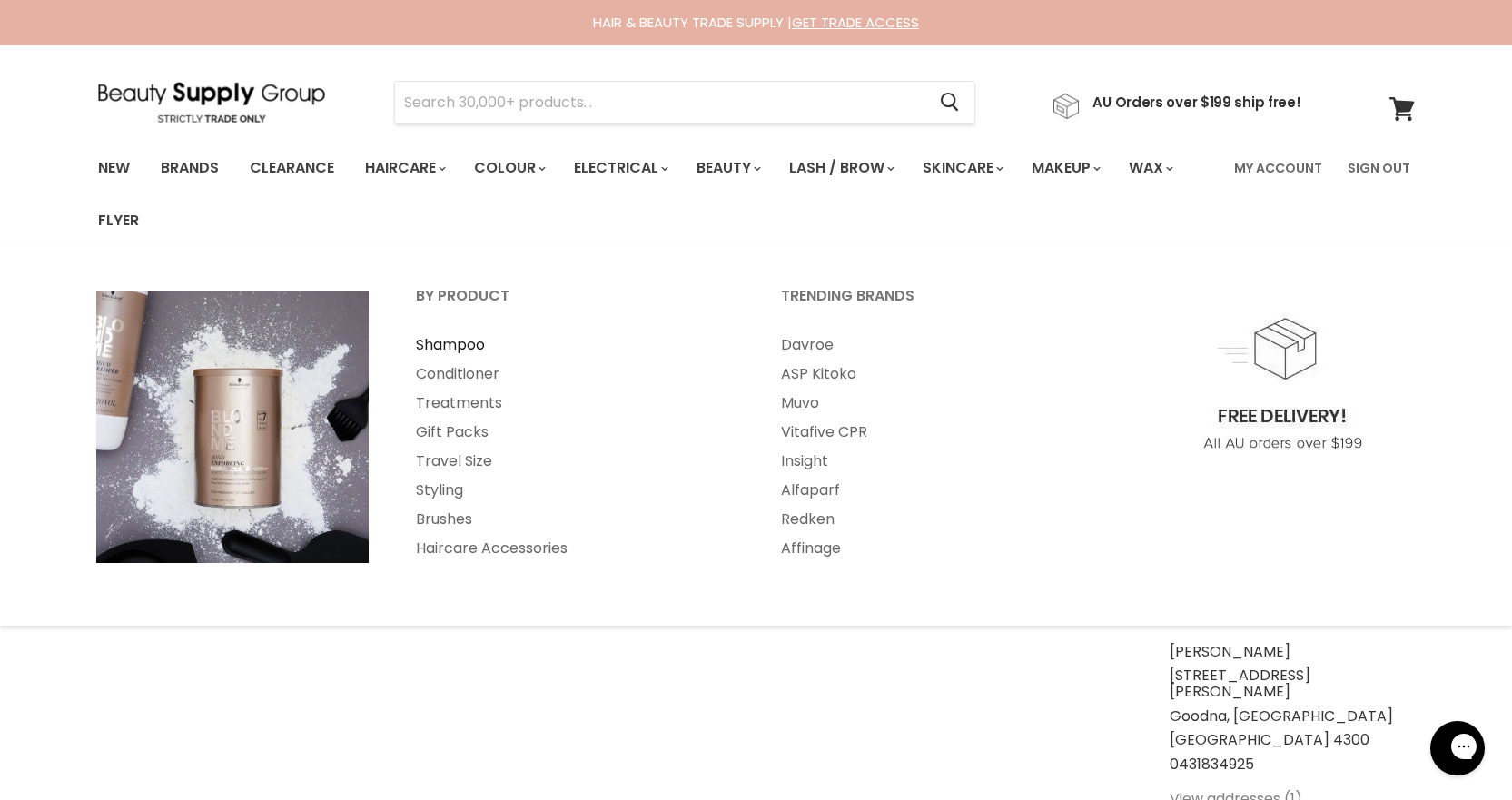
click at [463, 355] on link "Shampoo" at bounding box center [573, 345] width 361 height 29
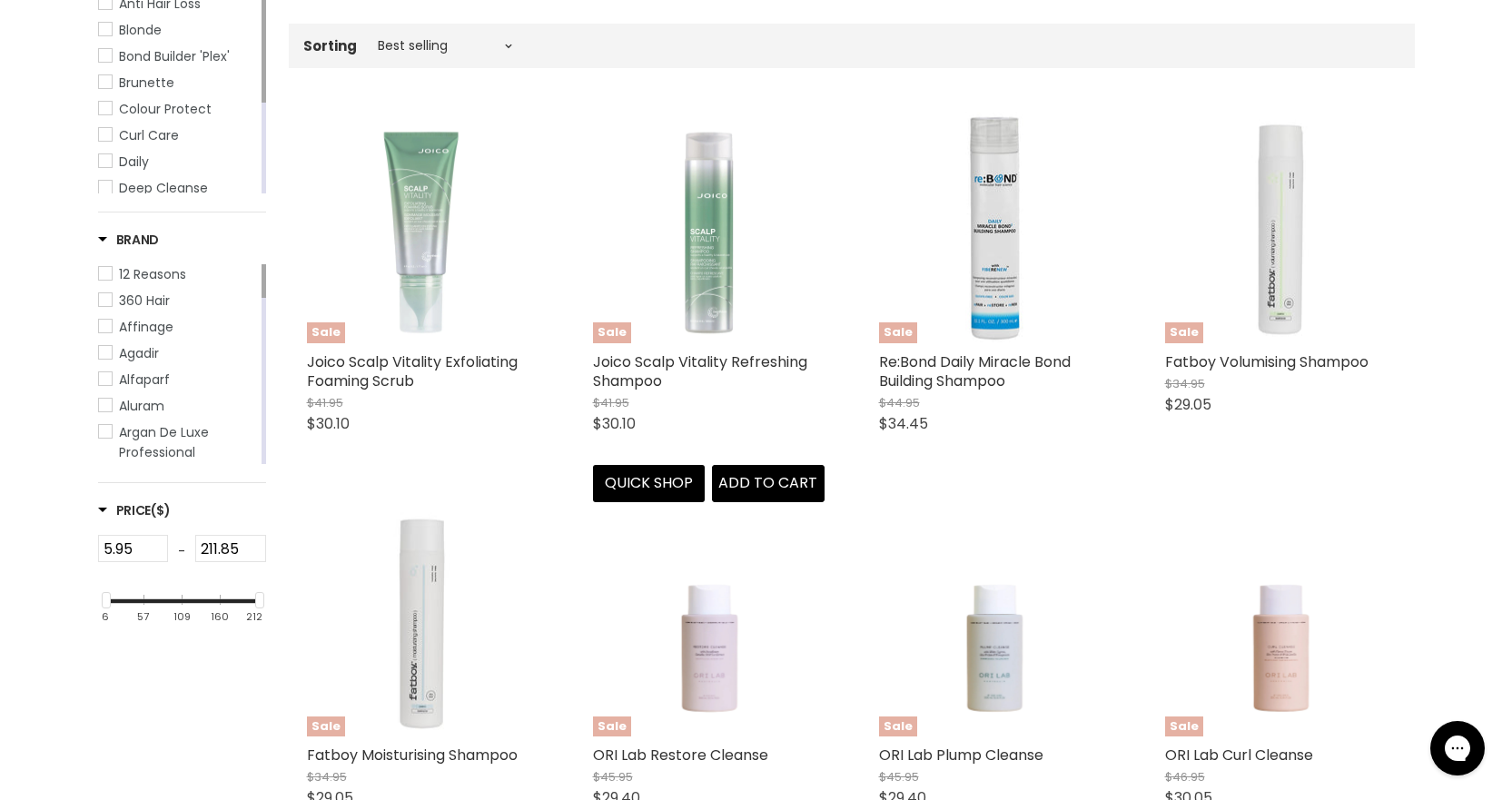
scroll to position [452, 0]
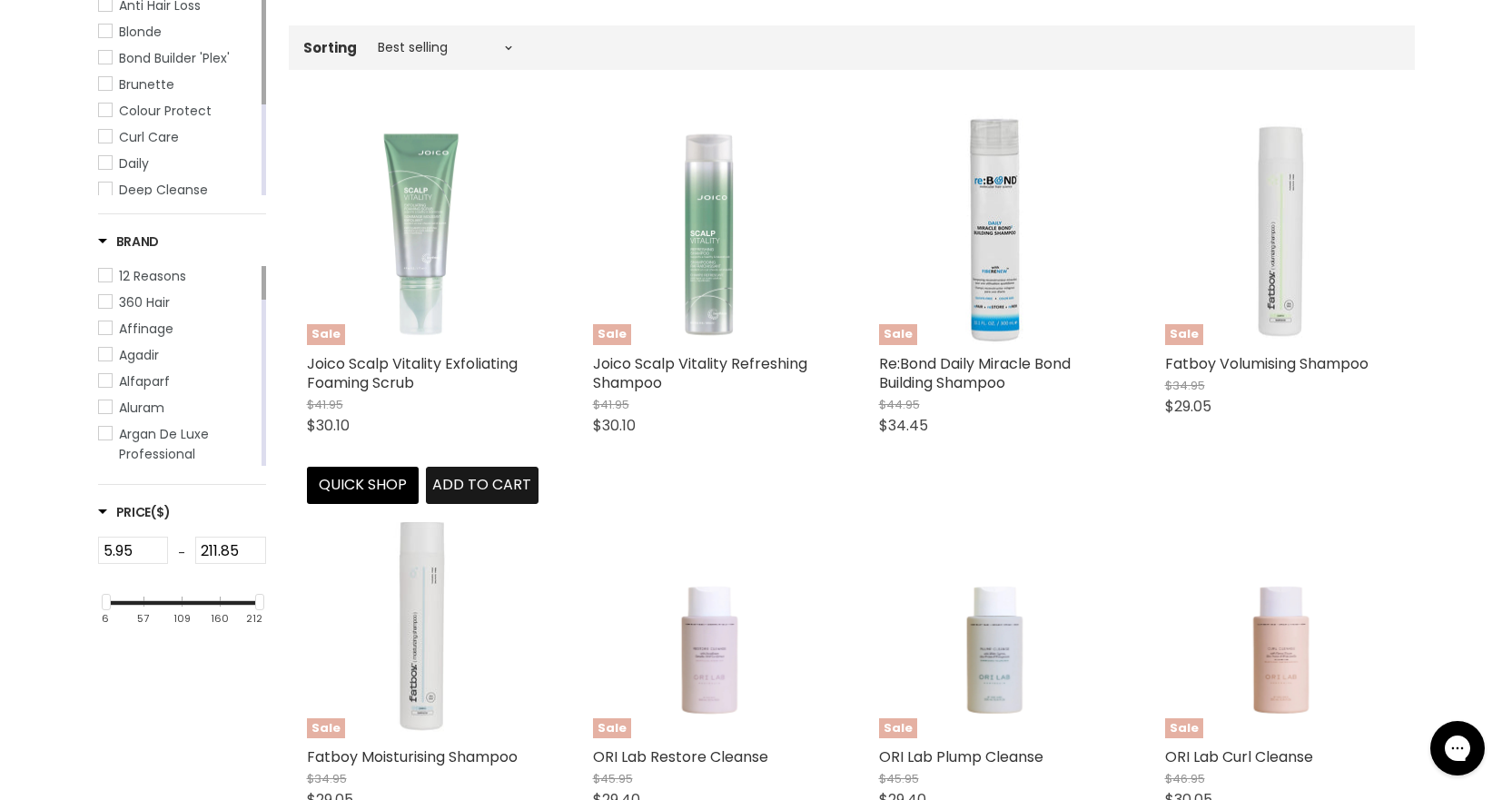
click at [444, 489] on span "Add to cart" at bounding box center [481, 484] width 99 height 21
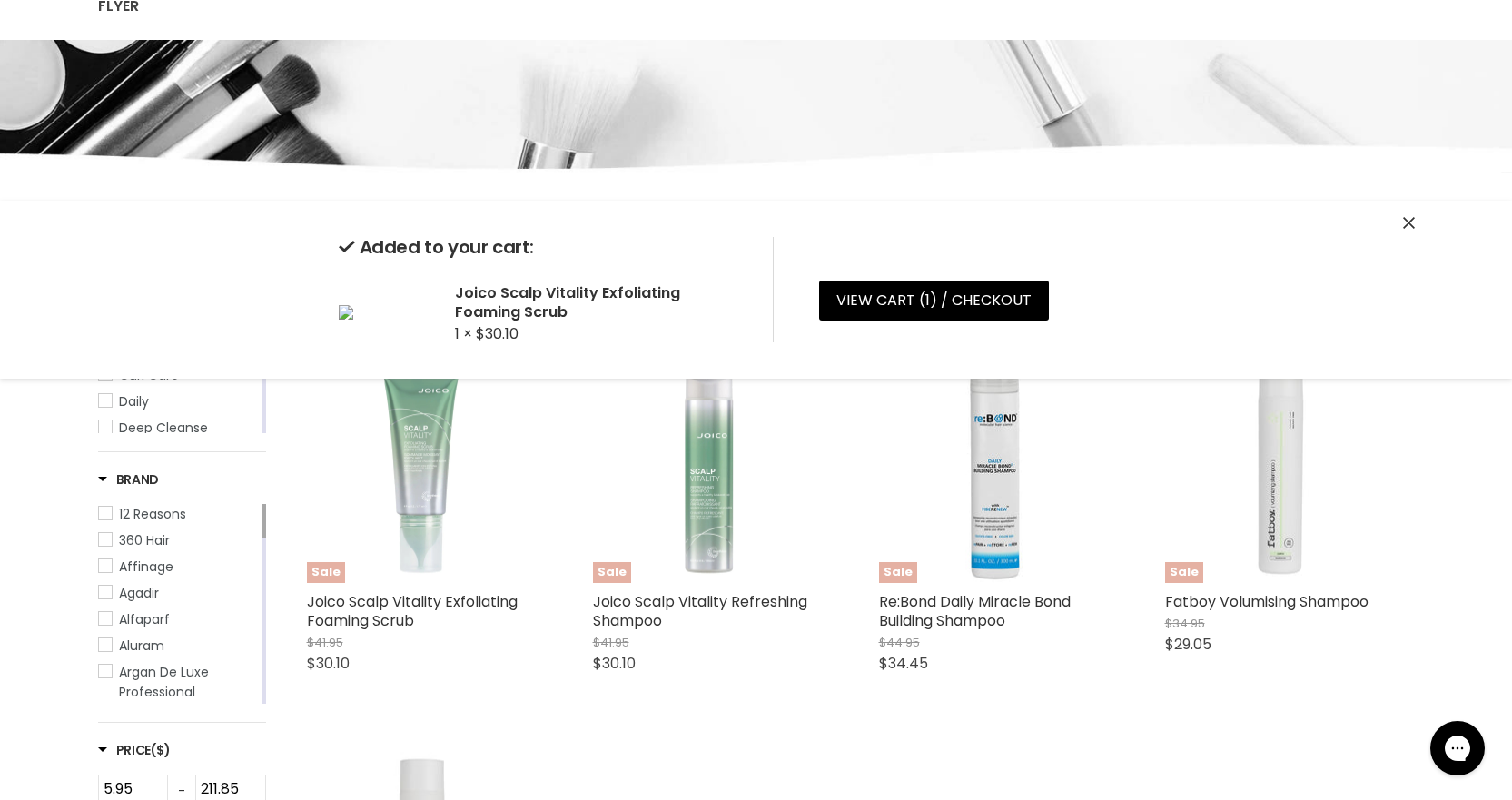
scroll to position [0, 0]
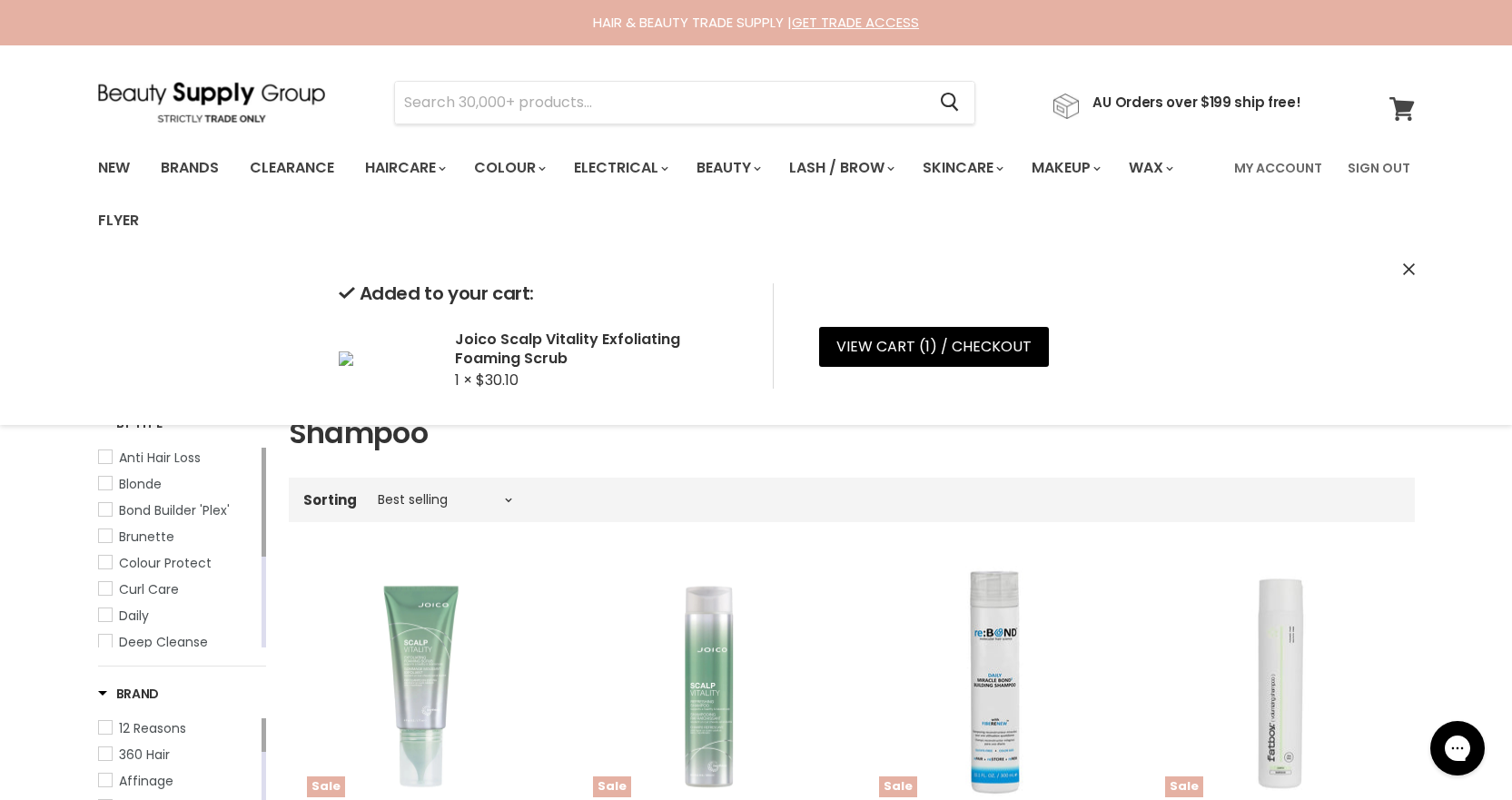
click at [1416, 114] on link "View cart" at bounding box center [1402, 109] width 44 height 42
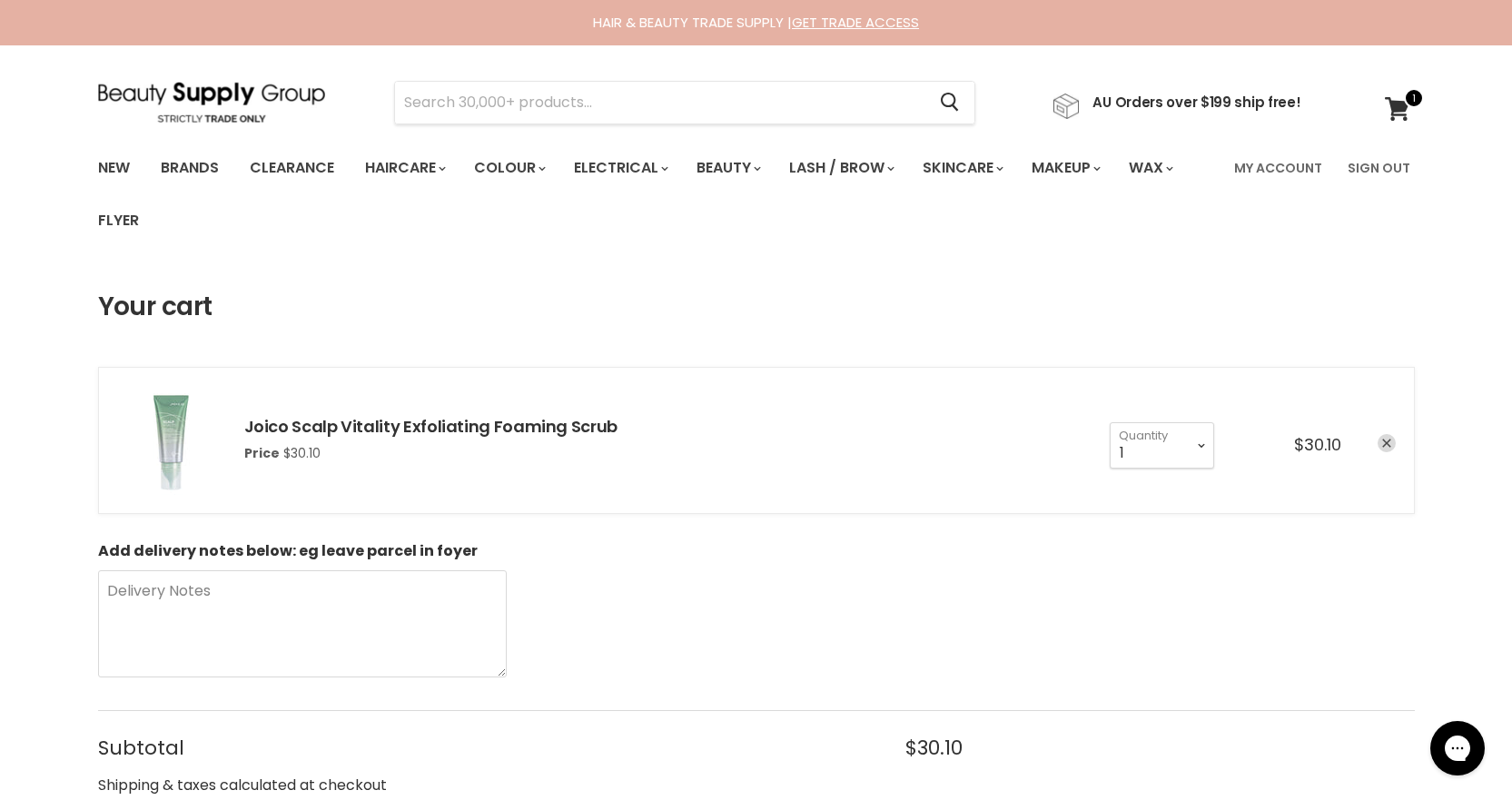
click at [1387, 445] on icon "remove Joico Scalp Vitality Exfoliating Foaming Scrub" at bounding box center [1387, 445] width 9 height 9
